Goal: Information Seeking & Learning: Learn about a topic

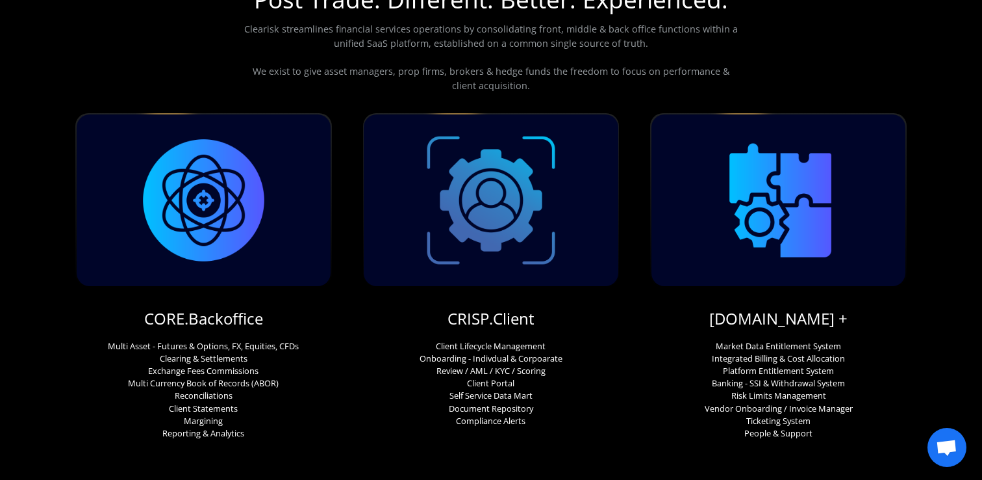
scroll to position [92, 0]
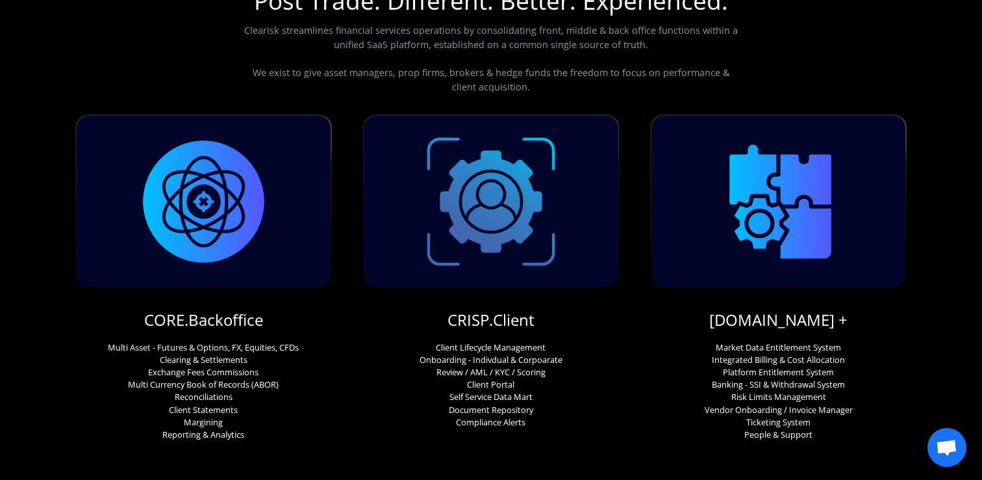
click at [129, 371] on p "Multi Asset - Futures & Options, FX, Equities, CFDs Clearing & Settlements Exch…" at bounding box center [203, 391] width 191 height 100
click at [480, 281] on div at bounding box center [491, 201] width 254 height 171
click at [480, 347] on p "Client Lifecycle Management Onboarding - Indivdual & Corpoarate Review / AML / …" at bounding box center [491, 384] width 143 height 87
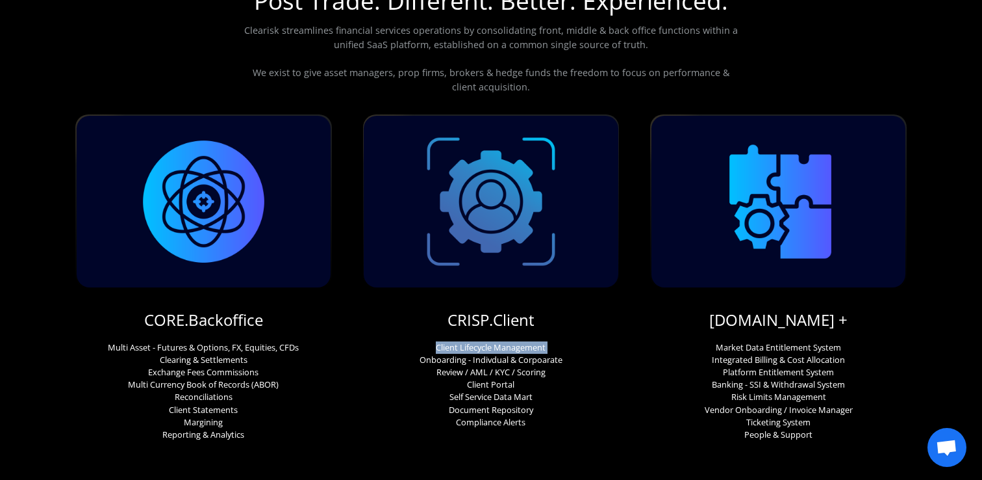
click at [480, 347] on p "Client Lifecycle Management Onboarding - Indivdual & Corpoarate Review / AML / …" at bounding box center [491, 384] width 143 height 87
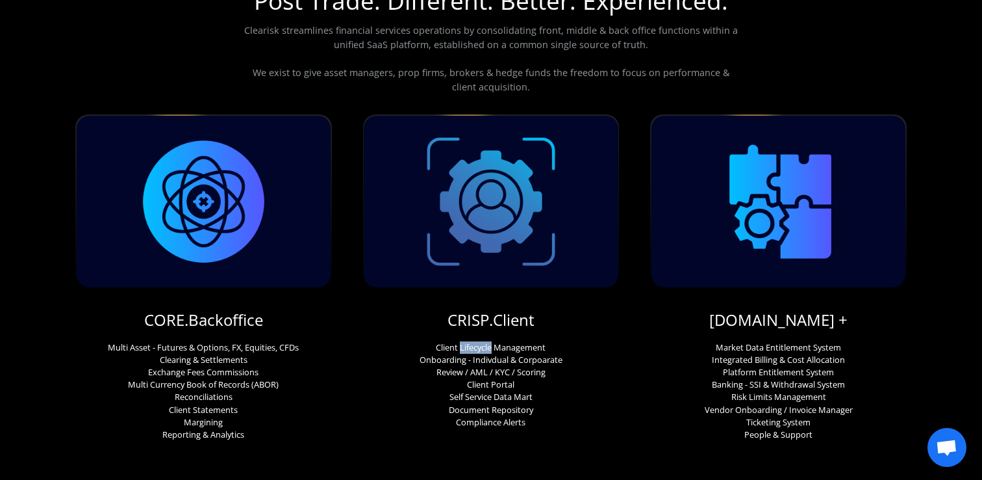
click at [480, 347] on p "Client Lifecycle Management Onboarding - Indivdual & Corpoarate Review / AML / …" at bounding box center [491, 384] width 143 height 87
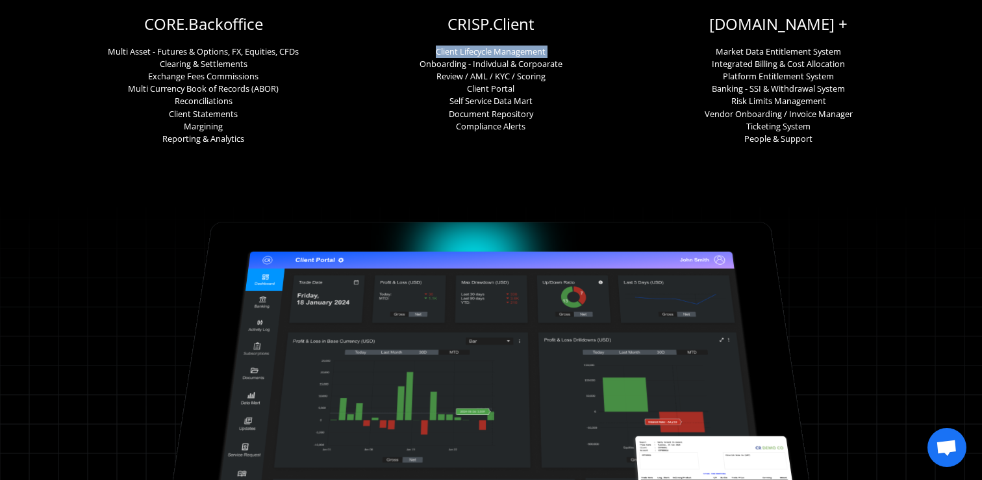
scroll to position [0, 0]
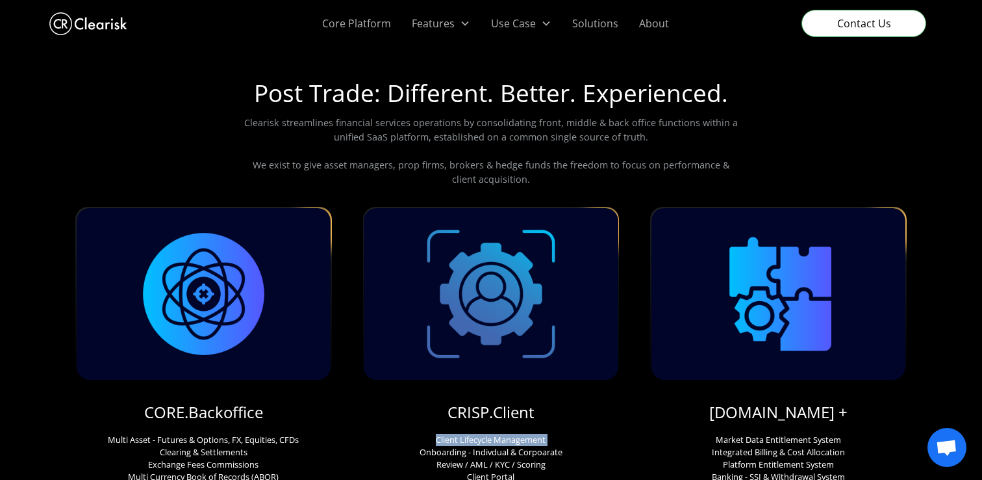
click at [410, 130] on p "Clearisk streamlines financial services operations by consolidating front, midd…" at bounding box center [491, 151] width 499 height 70
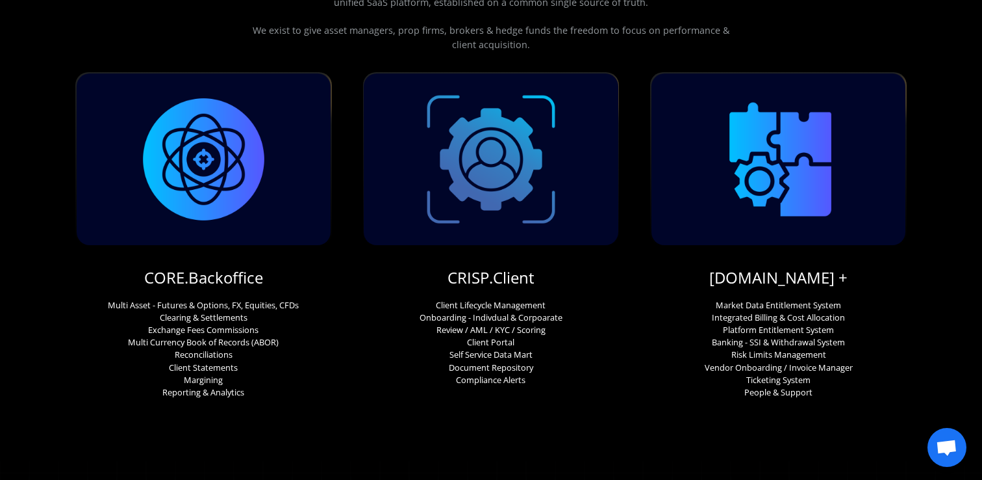
scroll to position [136, 0]
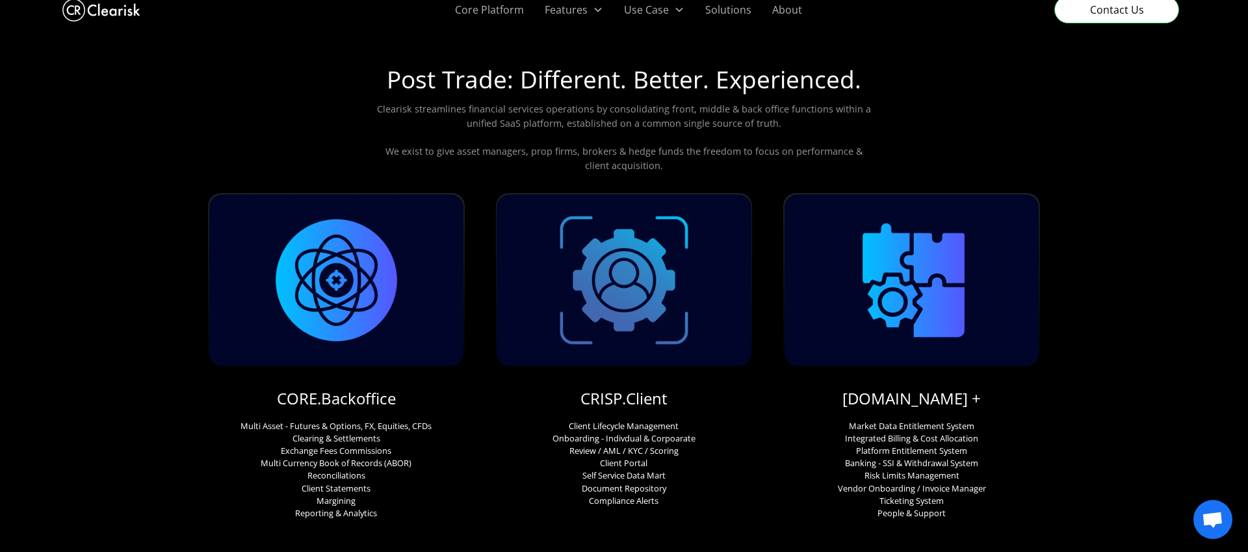
scroll to position [19, 0]
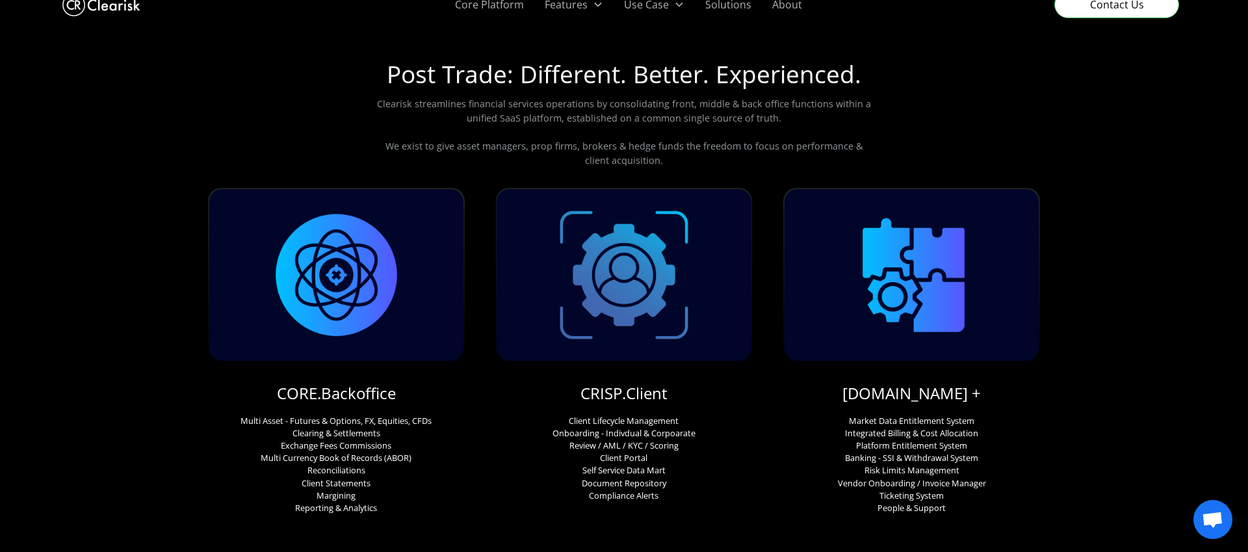
click at [134, 380] on div "Post Trade: Different. Better. Experienced. Clearisk streamlines financial serv…" at bounding box center [624, 279] width 1248 height 470
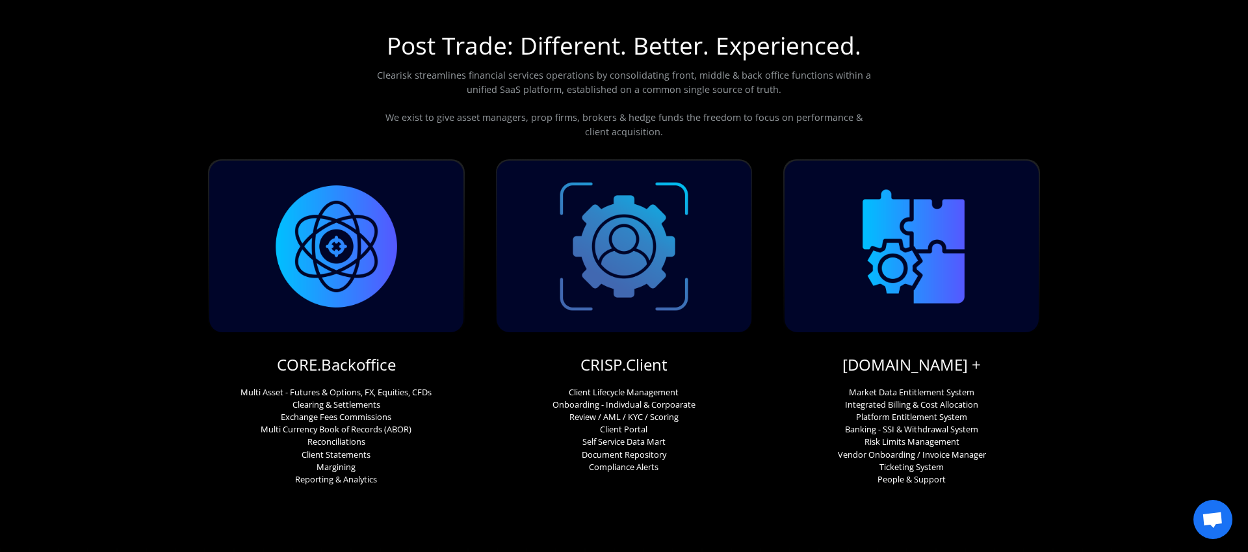
scroll to position [71, 0]
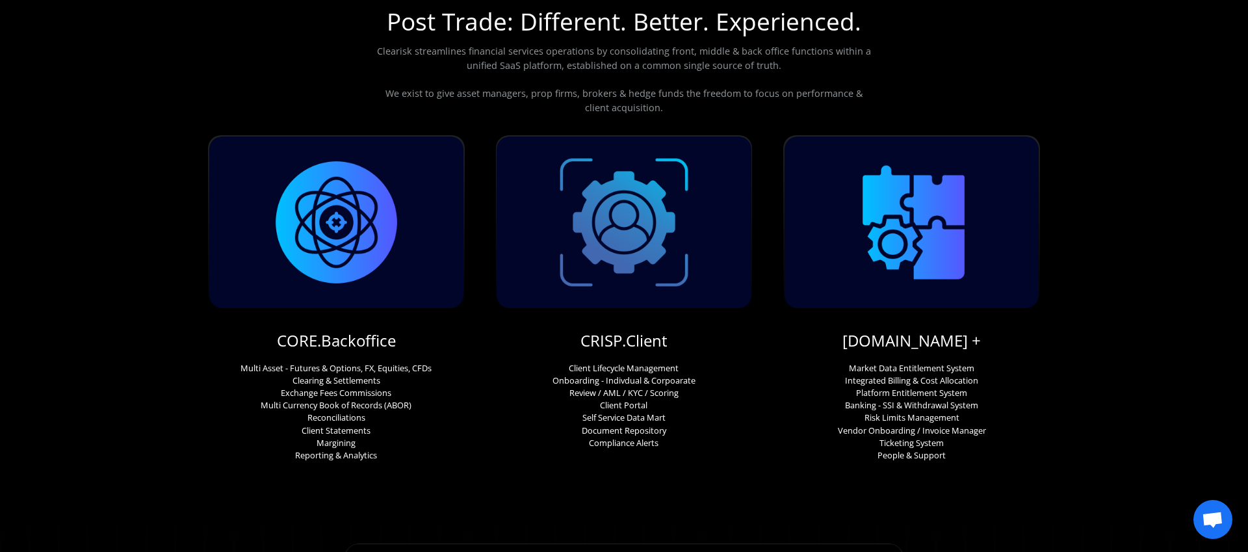
click at [982, 233] on div "Post Trade: Different. Better. Experienced. Clearisk streamlines financial serv…" at bounding box center [624, 227] width 1248 height 470
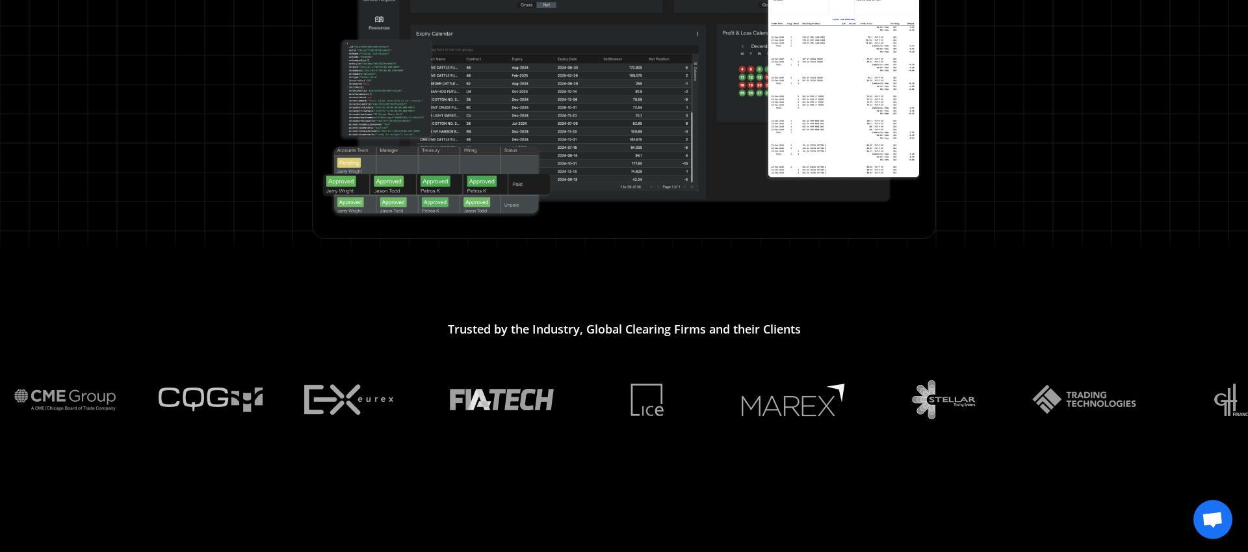
scroll to position [872, 0]
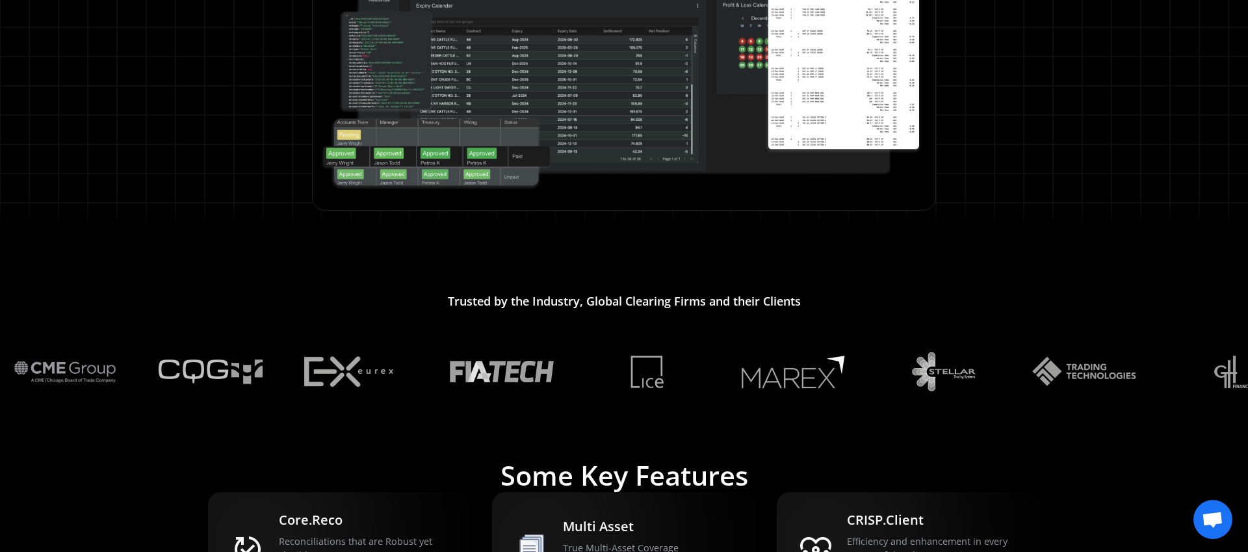
click at [791, 377] on img at bounding box center [793, 372] width 104 height 34
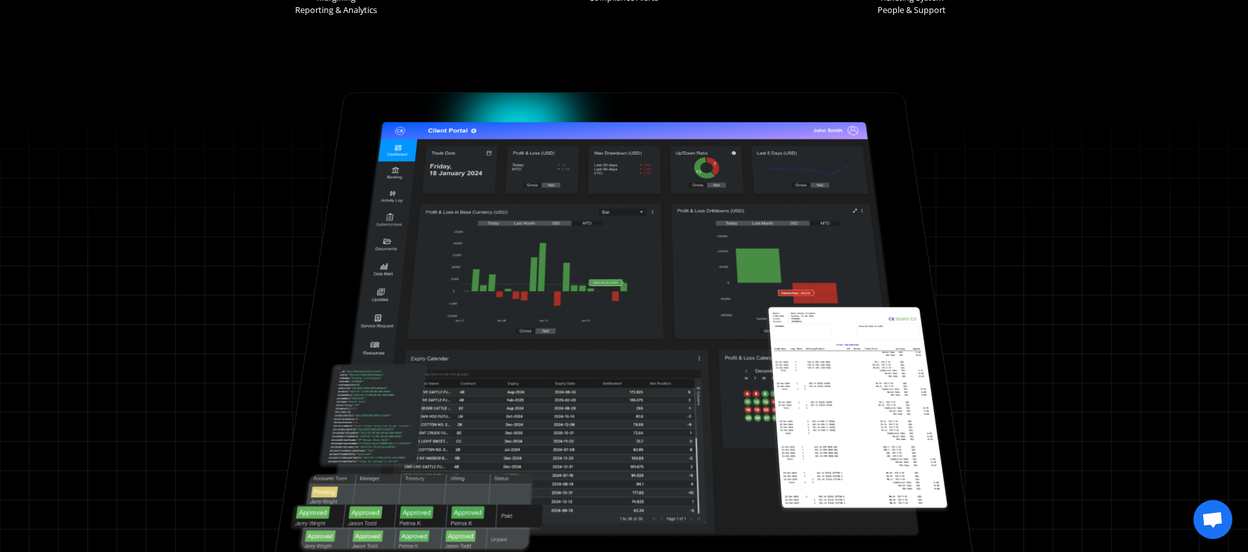
scroll to position [0, 0]
